Goal: Task Accomplishment & Management: Use online tool/utility

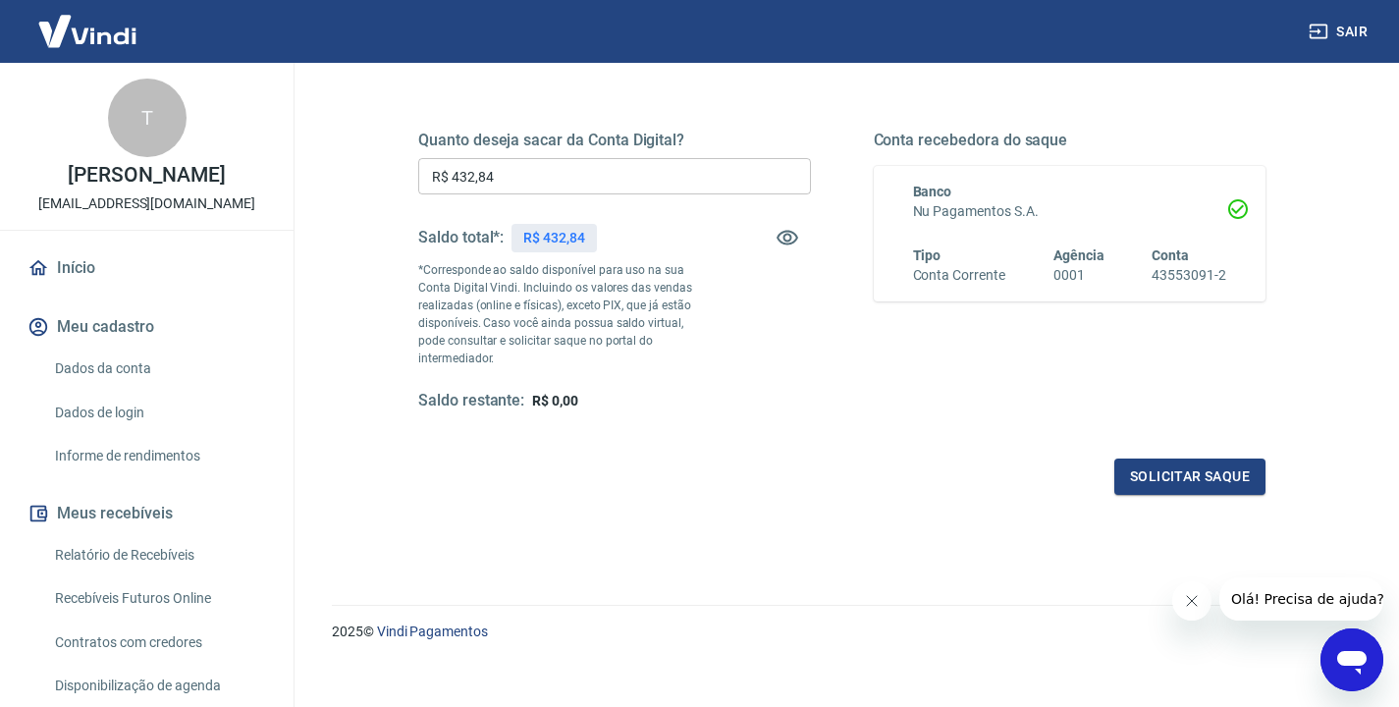
scroll to position [259, 0]
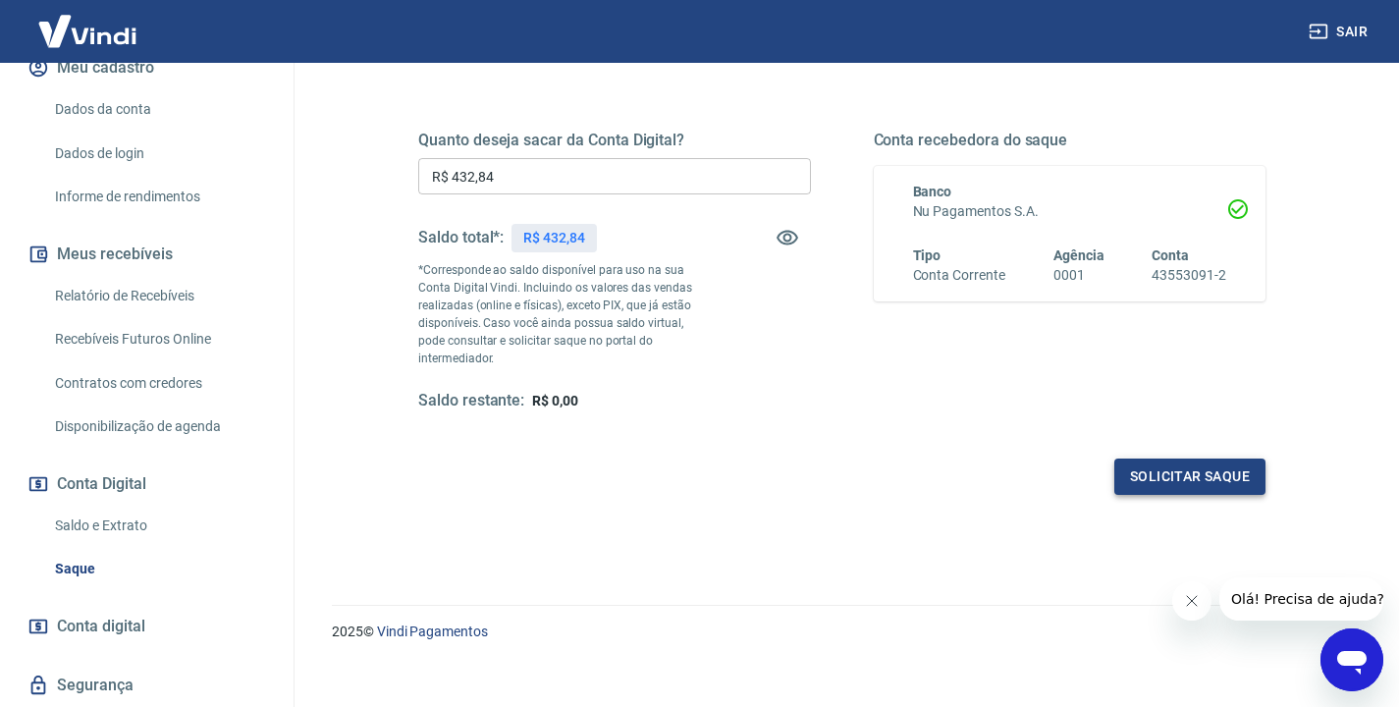
click at [1165, 459] on button "Solicitar saque" at bounding box center [1189, 477] width 151 height 36
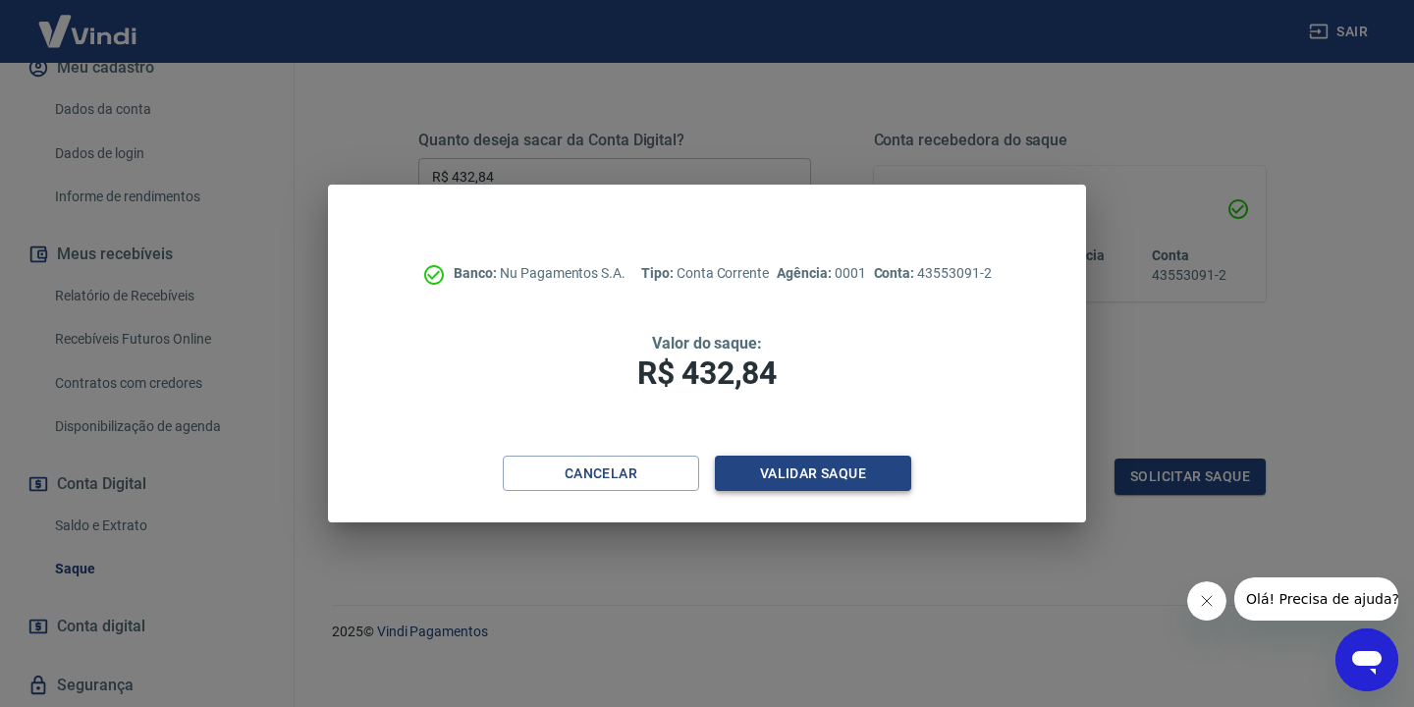
click at [859, 474] on button "Validar saque" at bounding box center [813, 474] width 196 height 36
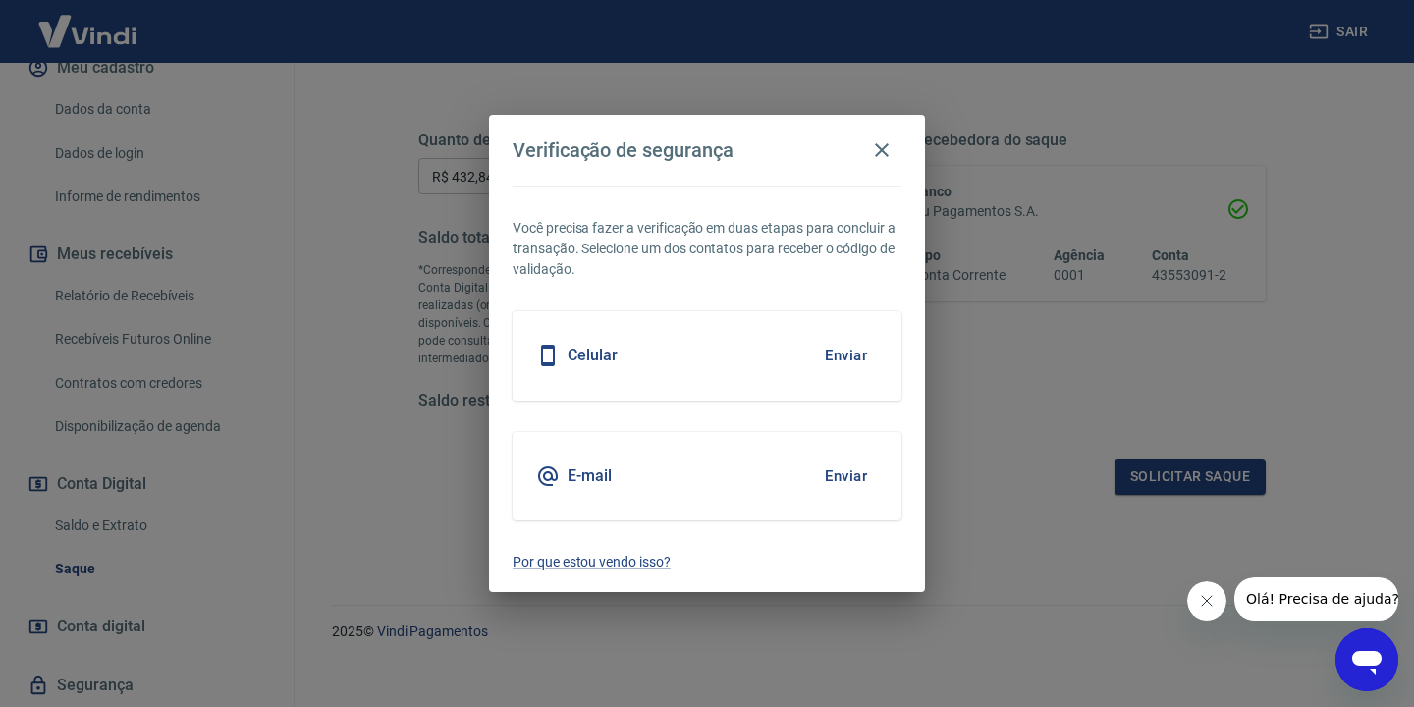
click at [834, 354] on button "Enviar" at bounding box center [846, 355] width 64 height 41
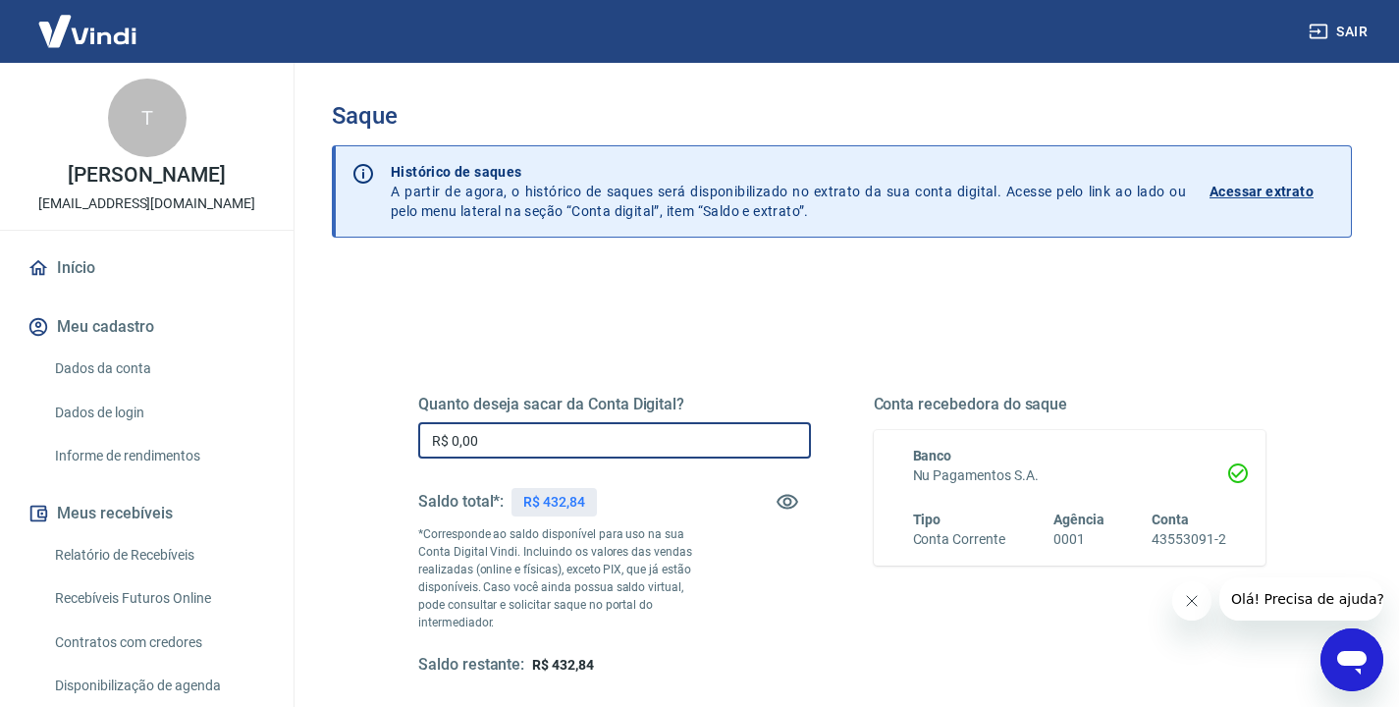
click at [625, 453] on input "R$ 0,00" at bounding box center [614, 440] width 393 height 36
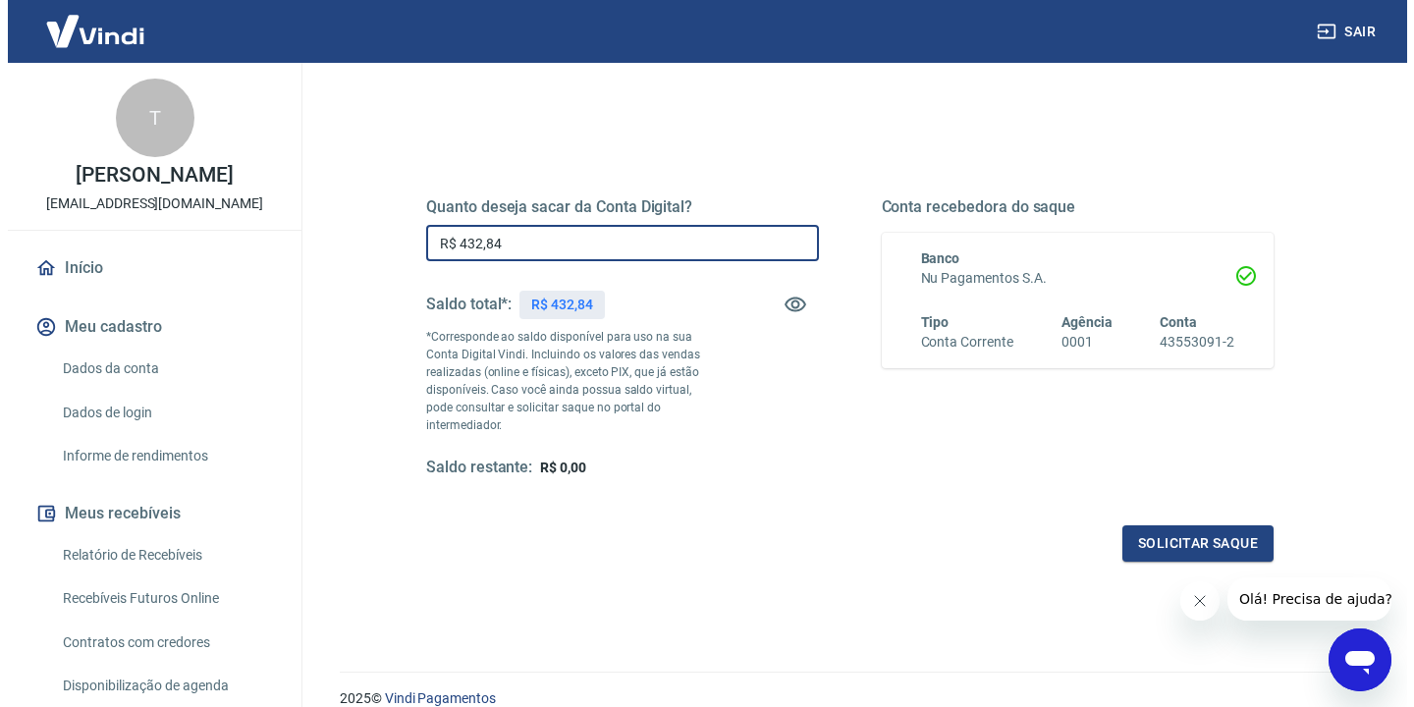
scroll to position [264, 0]
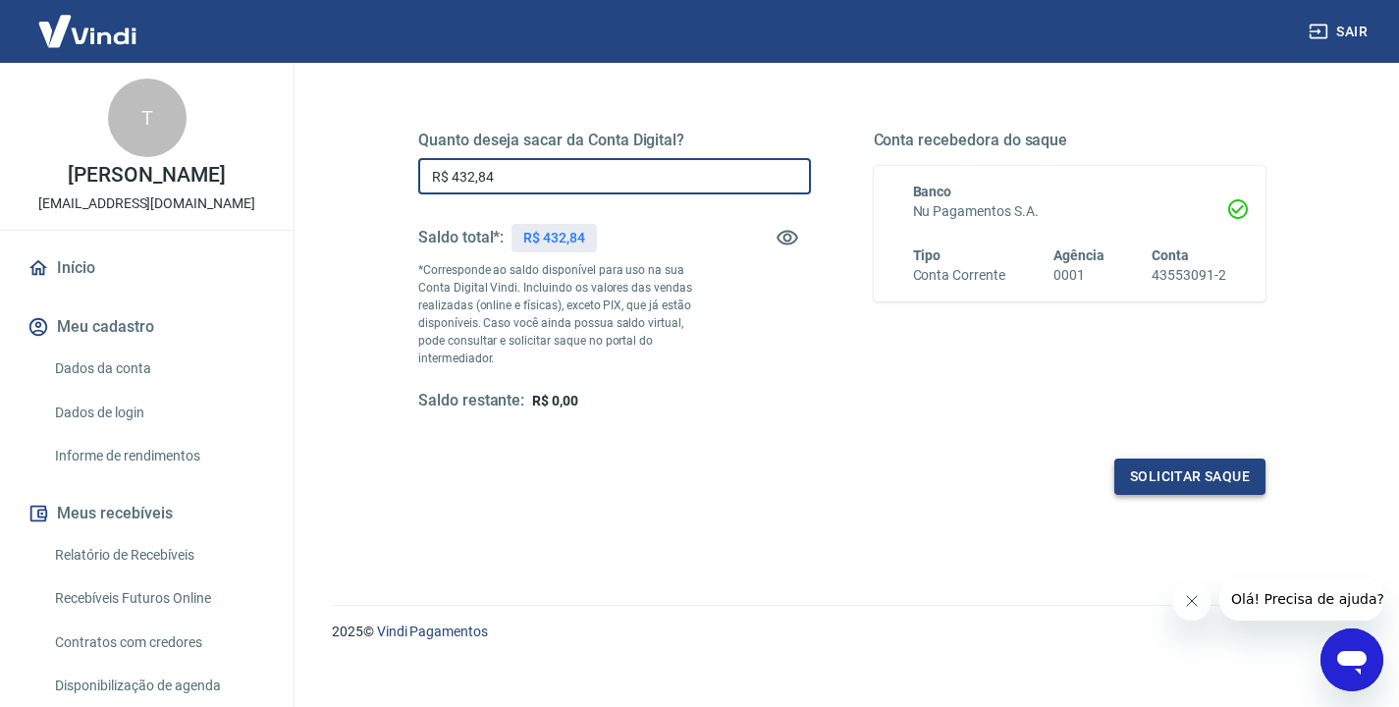
type input "R$ 432,84"
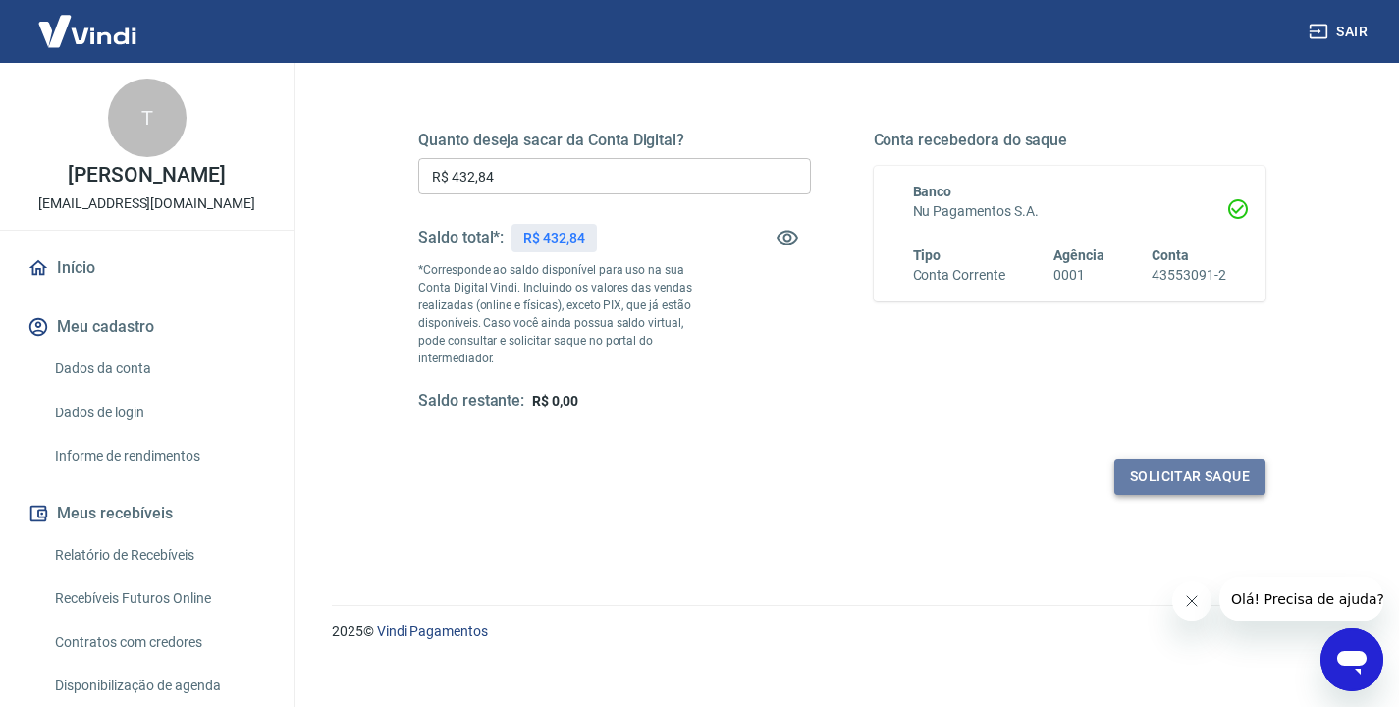
click at [1214, 461] on button "Solicitar saque" at bounding box center [1189, 477] width 151 height 36
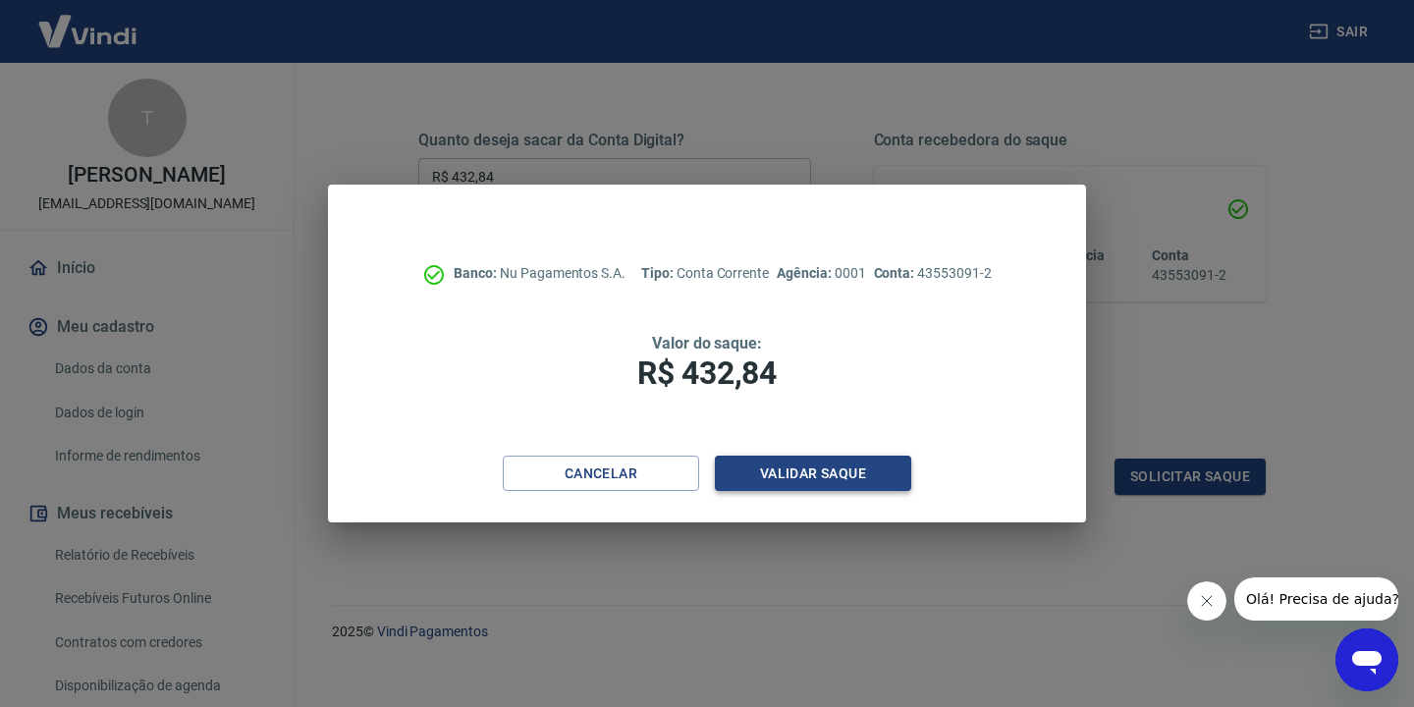
click at [886, 469] on button "Validar saque" at bounding box center [813, 474] width 196 height 36
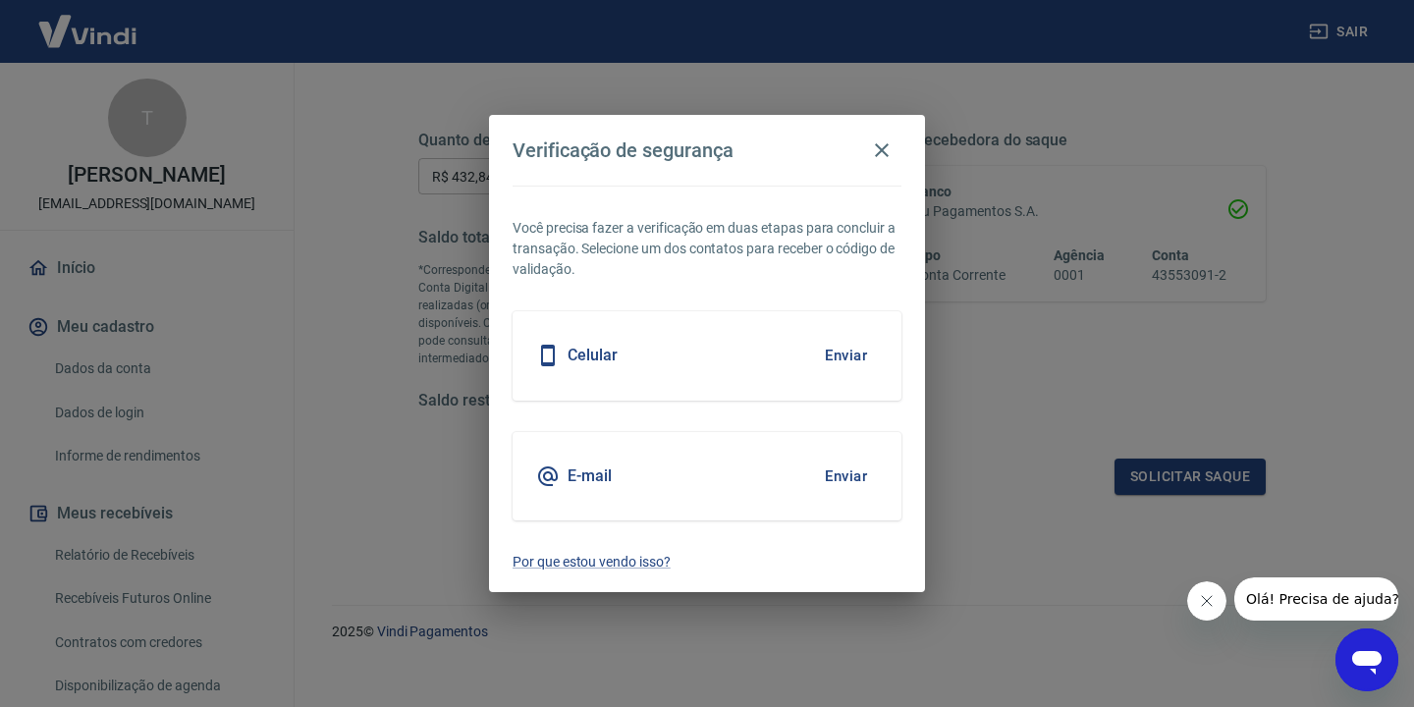
click at [845, 482] on button "Enviar" at bounding box center [846, 476] width 64 height 41
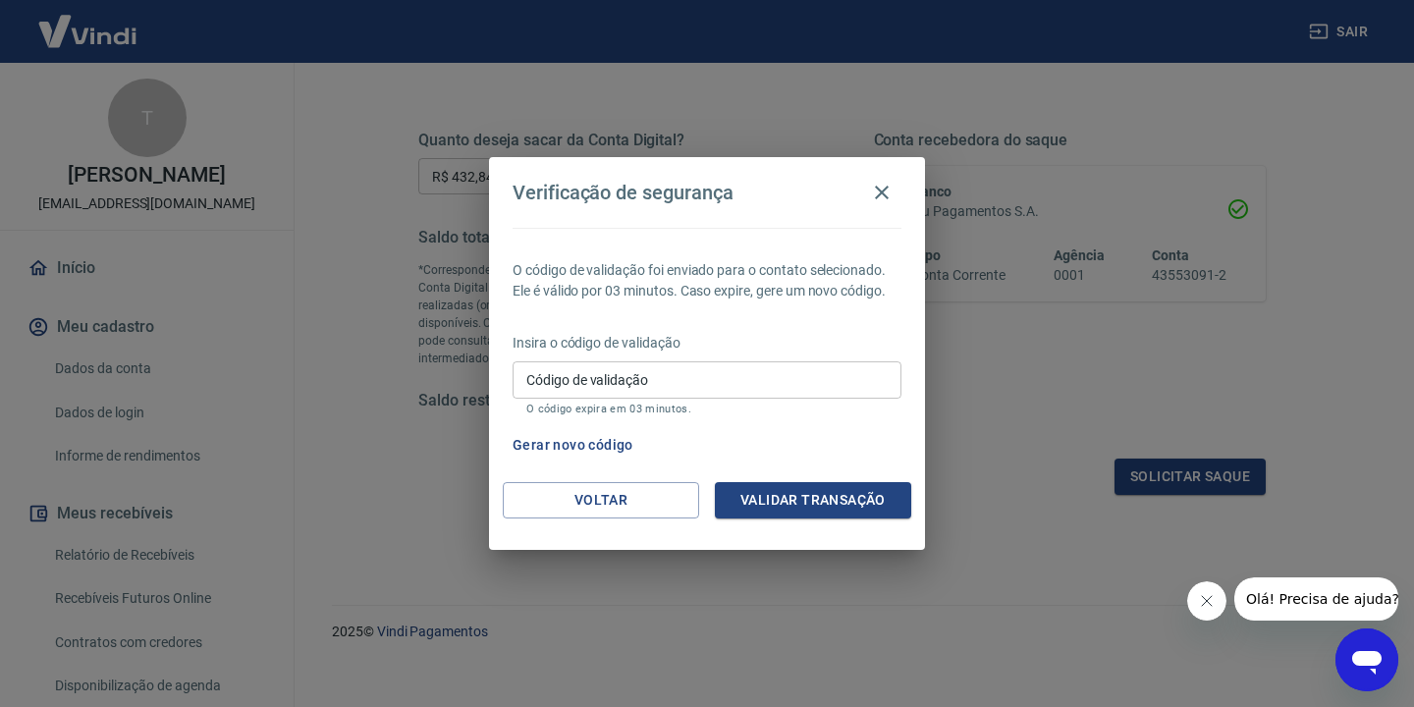
click at [723, 392] on input "Código de validação" at bounding box center [707, 379] width 389 height 36
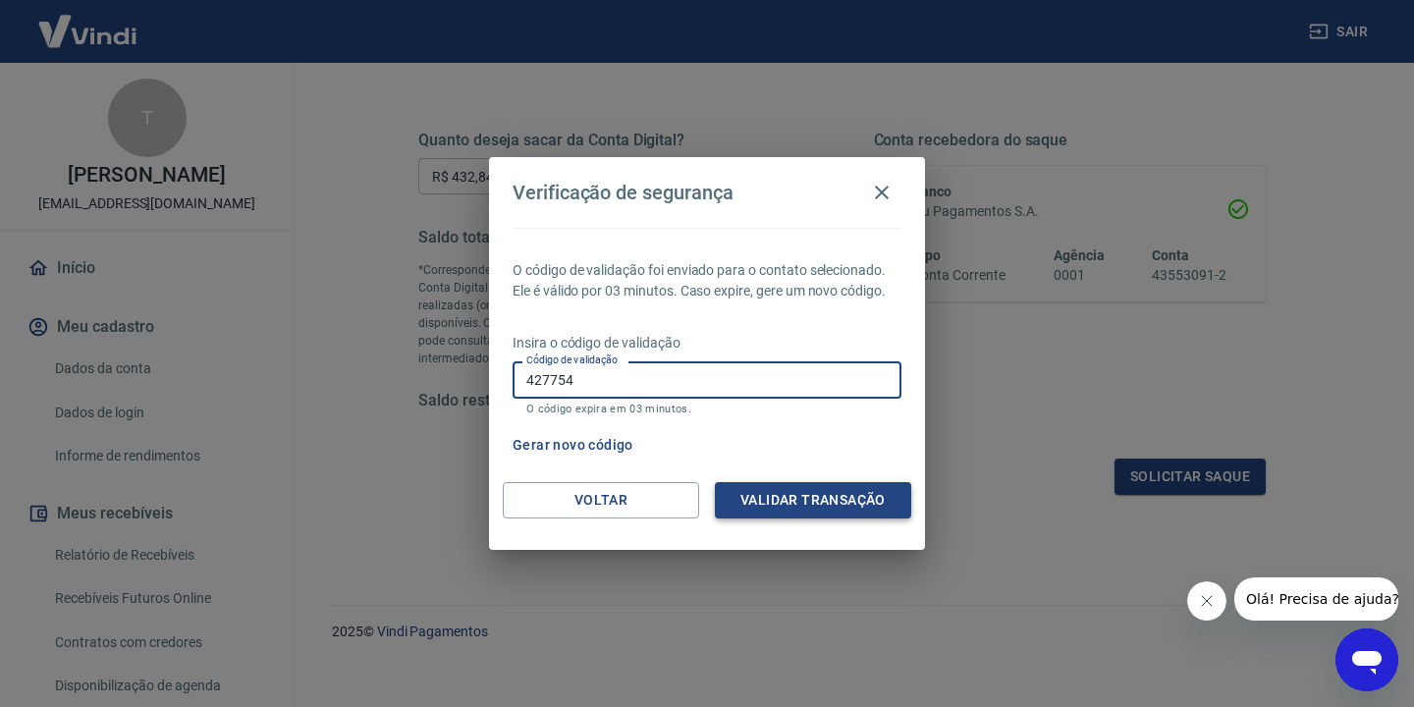
type input "427754"
click at [842, 499] on button "Validar transação" at bounding box center [813, 500] width 196 height 36
